Goal: Register for event/course

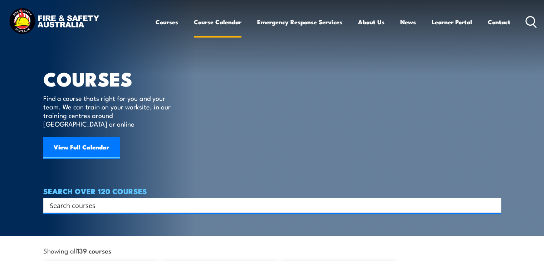
click at [212, 22] on link "Course Calendar" at bounding box center [218, 22] width 48 height 19
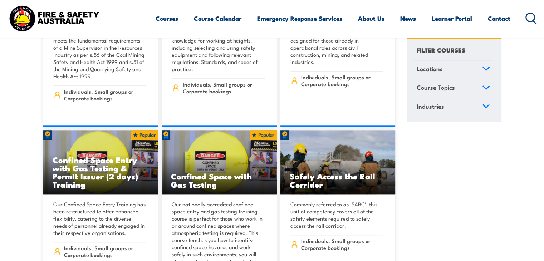
scroll to position [715, 0]
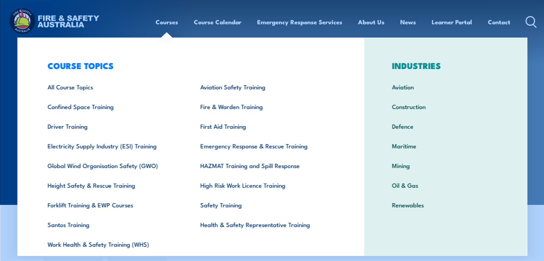
click at [169, 23] on link "Courses" at bounding box center [167, 22] width 23 height 19
click at [162, 22] on link "Courses" at bounding box center [167, 22] width 23 height 19
click at [168, 22] on link "Courses" at bounding box center [167, 22] width 23 height 19
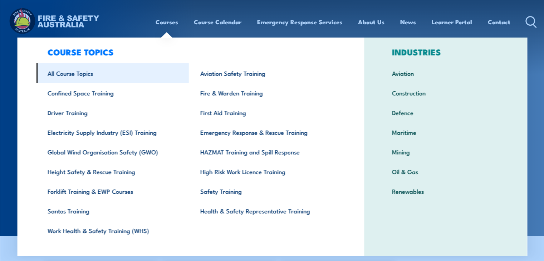
scroll to position [25, 0]
